Goal: Navigation & Orientation: Find specific page/section

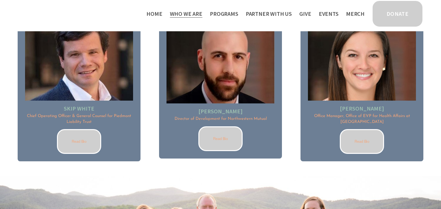
scroll to position [837, 0]
click at [134, 79] on li "Skip white Chief Operating Officer & General Counsel for Piedmont Liability Tru…" at bounding box center [79, 85] width 123 height 149
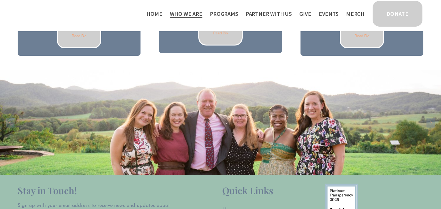
scroll to position [943, 0]
click at [162, 13] on link "Home" at bounding box center [154, 14] width 16 height 10
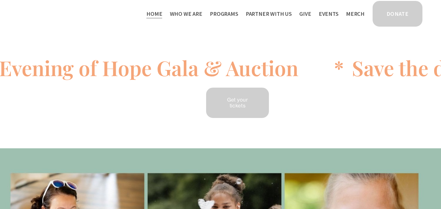
scroll to position [45, 0]
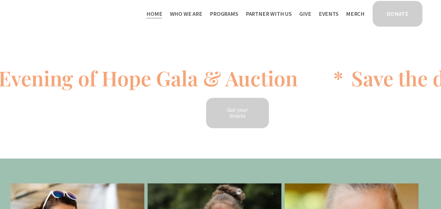
click at [152, 81] on icon at bounding box center [255, 81] width 850 height 0
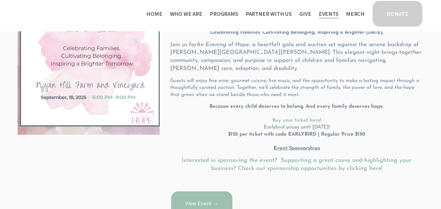
scroll to position [155, 0]
